Goal: Task Accomplishment & Management: Use online tool/utility

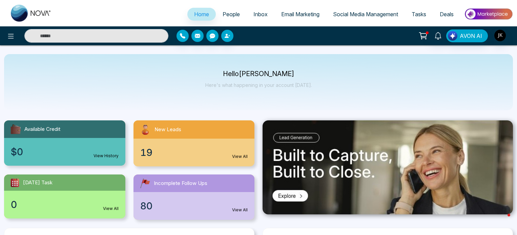
select select "*"
click at [291, 16] on span "Email Marketing" at bounding box center [300, 14] width 38 height 7
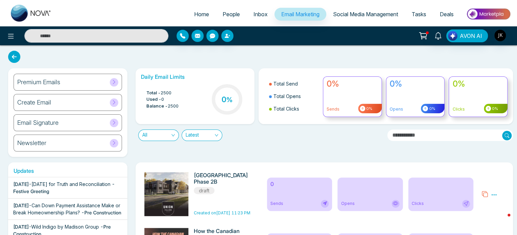
click at [108, 127] on div "Email Signature" at bounding box center [68, 122] width 108 height 17
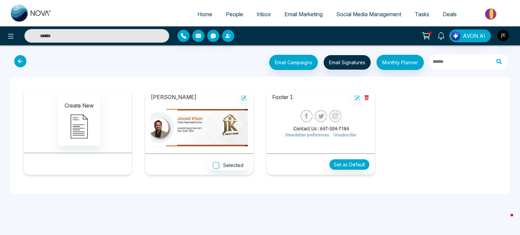
click at [24, 65] on icon at bounding box center [20, 61] width 12 height 12
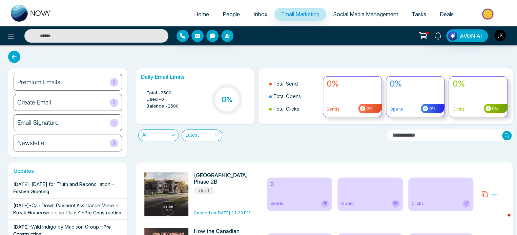
click at [84, 105] on div "Create Email" at bounding box center [68, 102] width 108 height 17
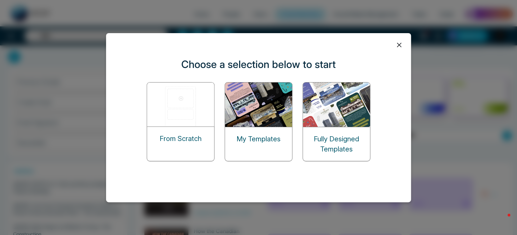
click at [321, 137] on p "Fully Designed Templates" at bounding box center [336, 144] width 67 height 20
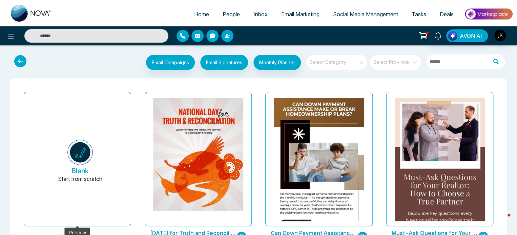
click at [89, 171] on button "Blank Start from scratch" at bounding box center [80, 162] width 90 height 128
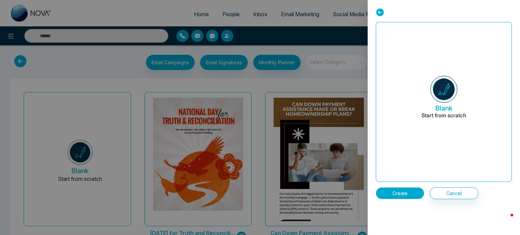
click at [393, 195] on button "Create" at bounding box center [400, 194] width 48 height 12
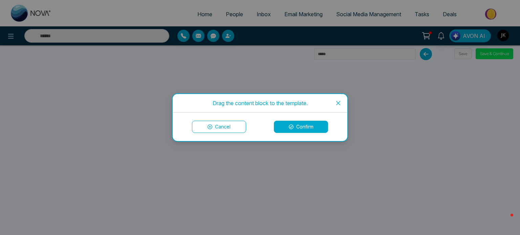
click at [302, 130] on button "Confirm" at bounding box center [301, 127] width 54 height 12
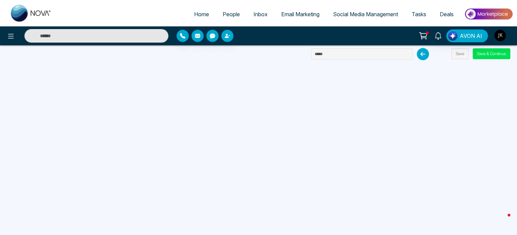
click at [472, 12] on img at bounding box center [487, 13] width 49 height 15
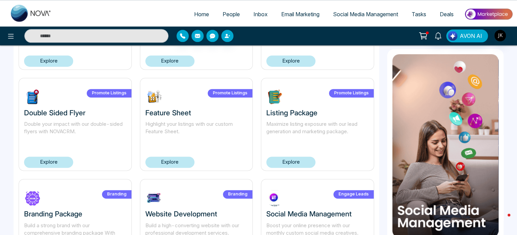
scroll to position [475, 0]
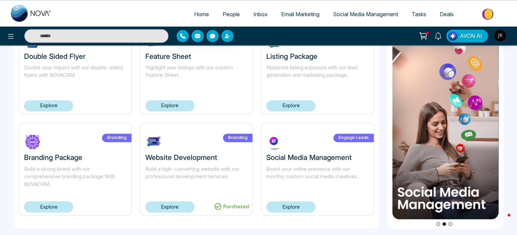
click at [204, 12] on span "Home" at bounding box center [201, 14] width 15 height 7
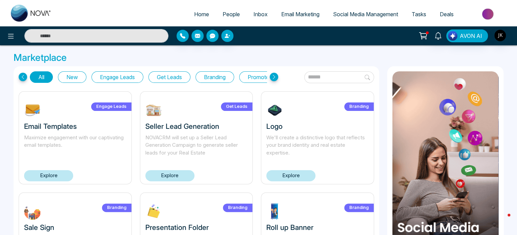
select select "*"
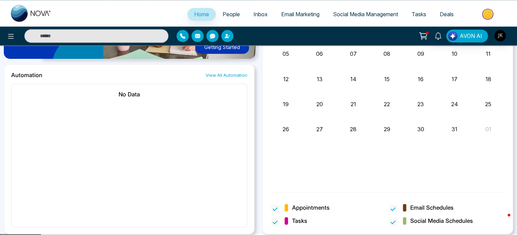
scroll to position [578, 0]
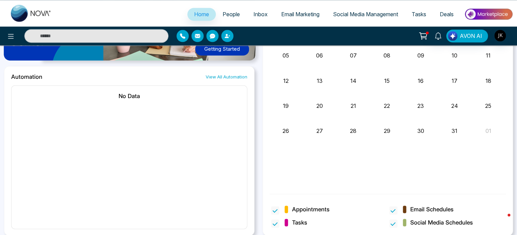
click at [420, 15] on span "Tasks" at bounding box center [418, 14] width 15 height 7
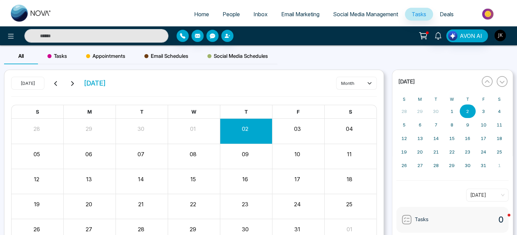
click at [498, 34] on img "button" at bounding box center [500, 36] width 12 height 12
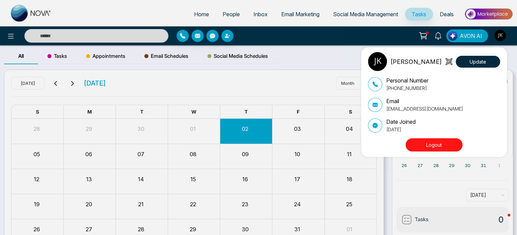
scroll to position [40, 0]
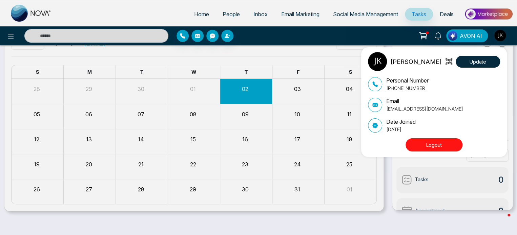
click at [482, 15] on div "[PERSON_NAME] Update Personal Number [PHONE_NUMBER] Email [EMAIL_ADDRESS][DOMAI…" at bounding box center [258, 117] width 517 height 235
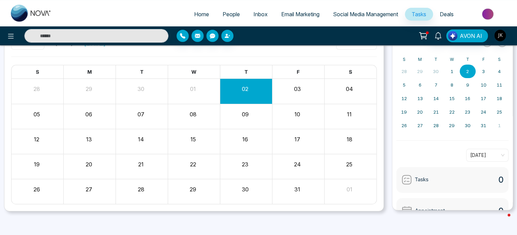
click at [482, 15] on img at bounding box center [487, 13] width 49 height 15
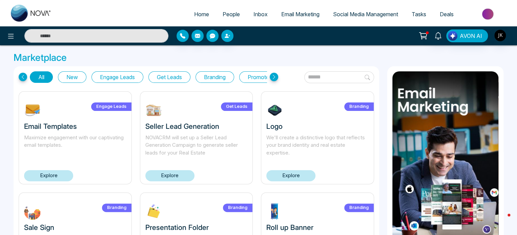
click at [18, 38] on div at bounding box center [93, 36] width 151 height 14
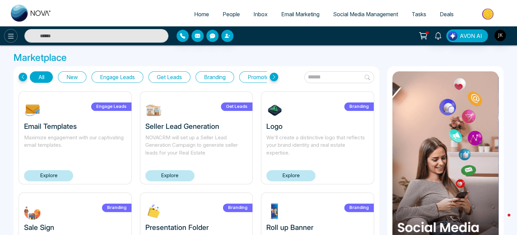
click at [16, 36] on button at bounding box center [11, 36] width 14 height 14
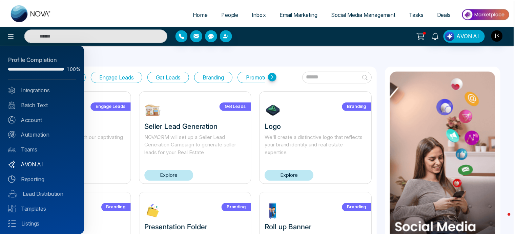
scroll to position [30, 0]
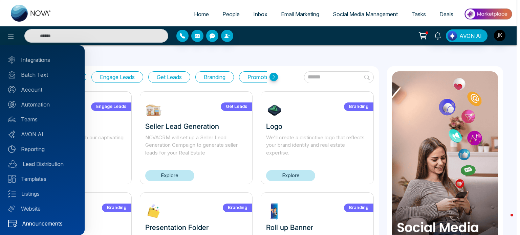
click at [45, 222] on link "Announcements" at bounding box center [42, 224] width 68 height 8
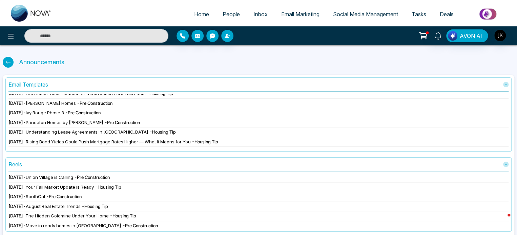
click at [109, 178] on span "- Pre Construction" at bounding box center [92, 177] width 36 height 5
click at [8, 65] on icon at bounding box center [7, 62] width 5 height 5
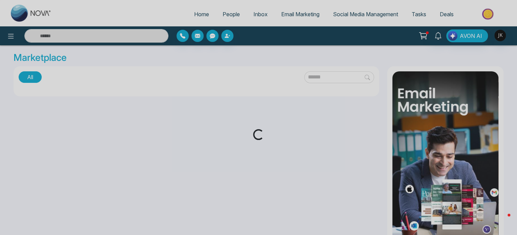
click at [11, 36] on div "Loading..." at bounding box center [258, 117] width 517 height 235
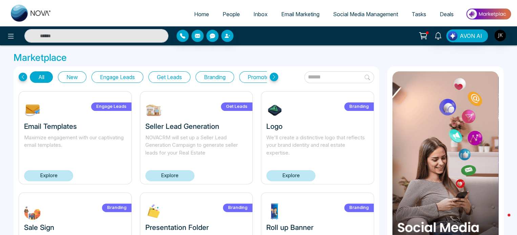
click at [9, 28] on div "AVON AI" at bounding box center [258, 35] width 517 height 19
click at [10, 34] on icon at bounding box center [11, 36] width 8 height 8
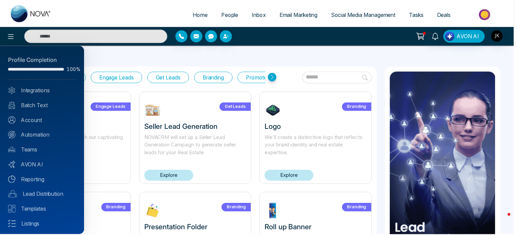
scroll to position [30, 0]
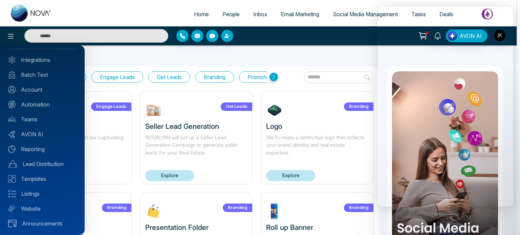
click at [290, 17] on div at bounding box center [260, 117] width 520 height 235
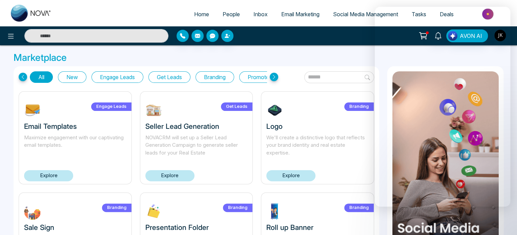
click at [291, 15] on span "Email Marketing" at bounding box center [300, 14] width 38 height 7
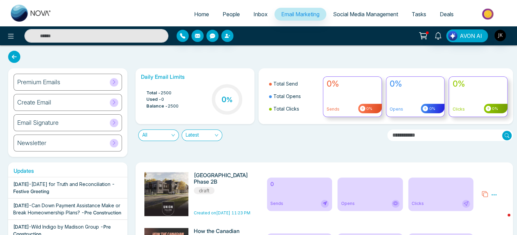
click at [73, 105] on div "Create Email" at bounding box center [68, 102] width 108 height 17
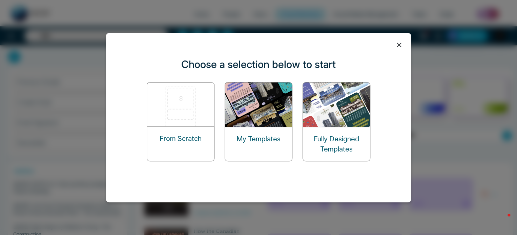
click at [184, 142] on p "From Scratch" at bounding box center [180, 139] width 42 height 10
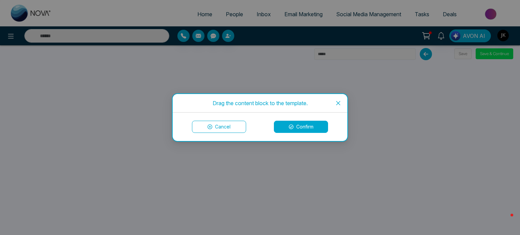
click at [339, 104] on icon "close" at bounding box center [338, 103] width 4 height 4
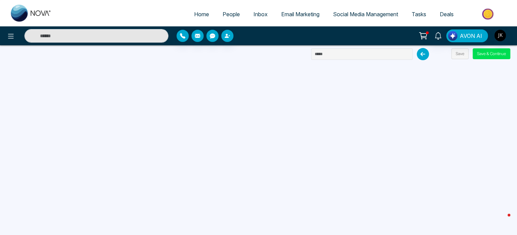
click at [80, 56] on div "Home People Inbox Email Marketing Social Media Management Tasks Deals AVON AI S…" at bounding box center [258, 117] width 517 height 235
